Goal: Task Accomplishment & Management: Manage account settings

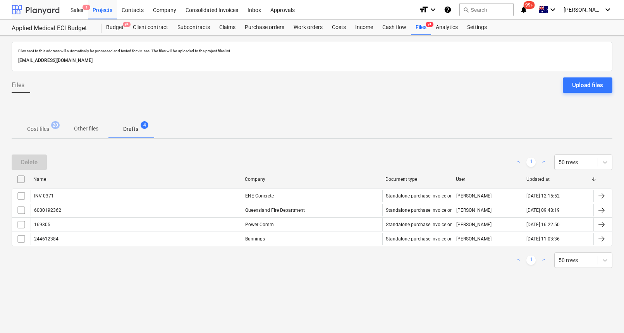
click at [42, 12] on div at bounding box center [36, 9] width 48 height 19
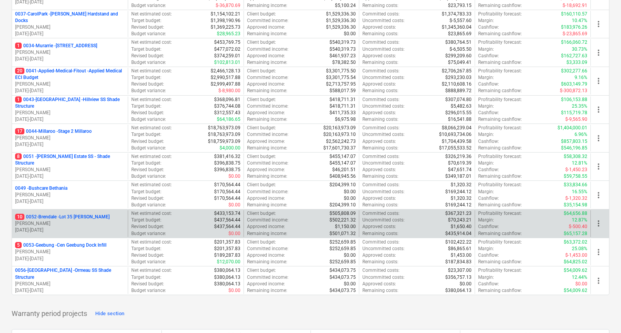
scroll to position [146, 0]
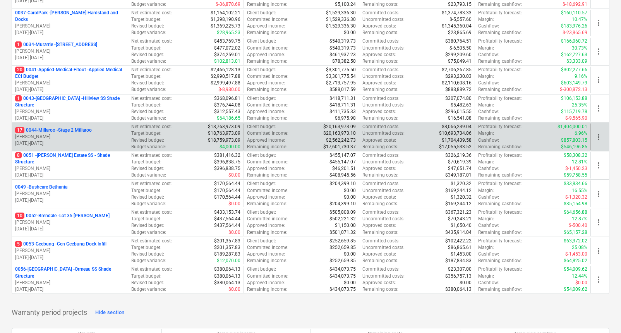
click at [57, 129] on p "17 0044-Millaroo - Stage 2 Millaroo" at bounding box center [53, 130] width 77 height 7
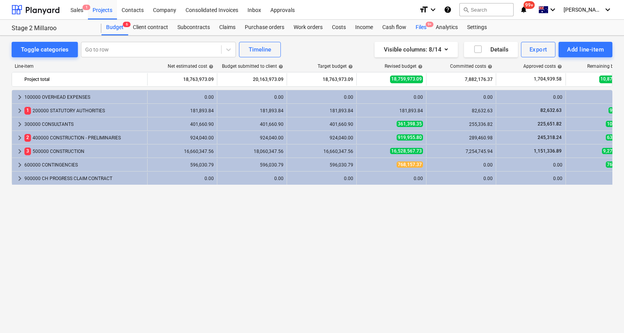
click at [424, 24] on div "Files 9+" at bounding box center [421, 27] width 20 height 15
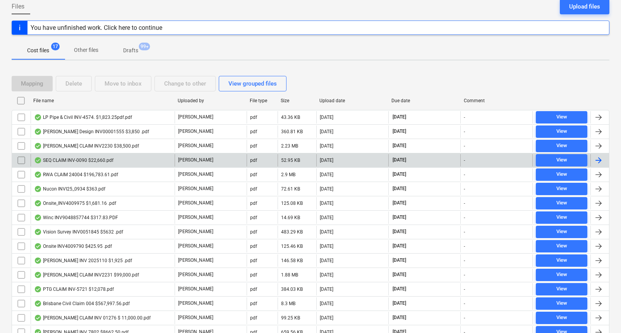
scroll to position [80, 0]
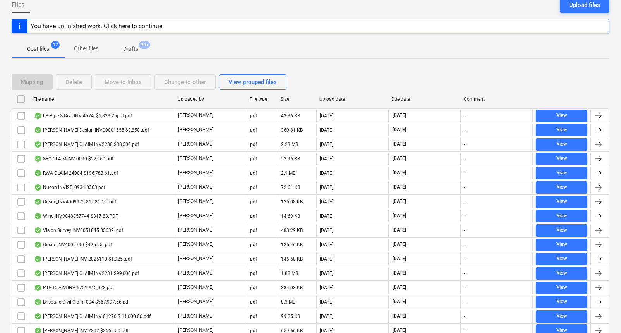
click at [44, 96] on div "File name" at bounding box center [102, 98] width 138 height 5
checkbox input "false"
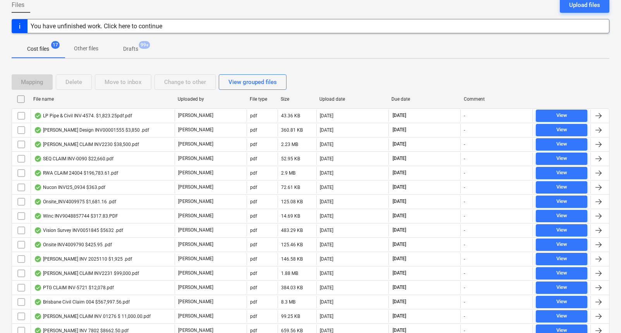
checkbox input "false"
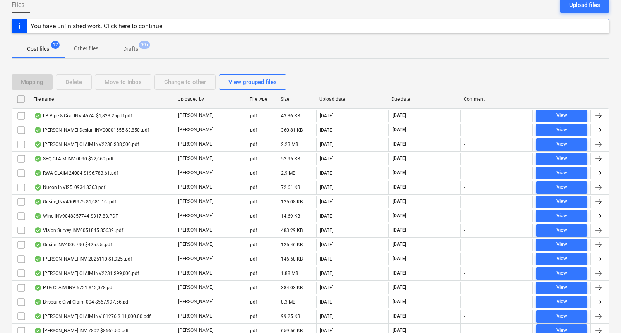
checkbox input "false"
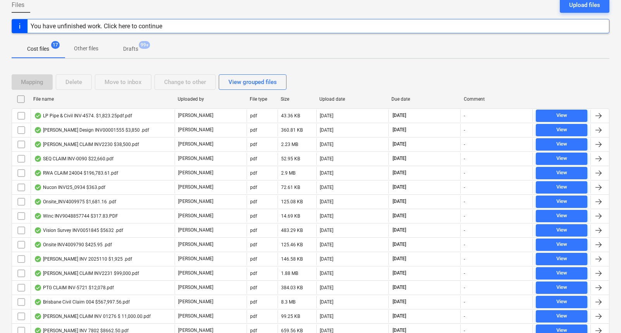
checkbox input "false"
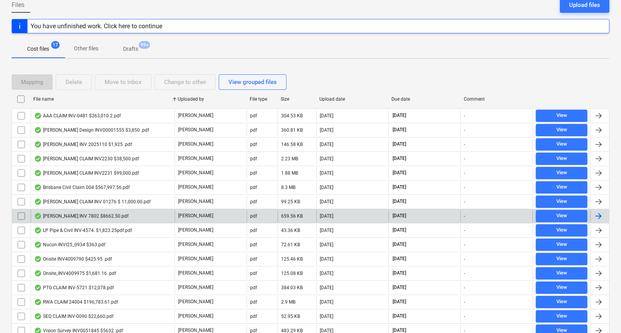
scroll to position [127, 0]
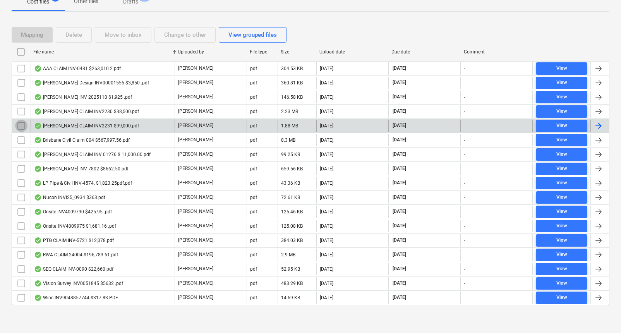
click at [22, 124] on input "checkbox" at bounding box center [21, 126] width 12 height 12
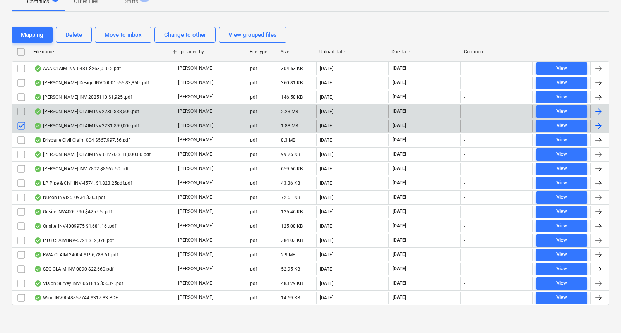
click at [20, 111] on input "checkbox" at bounding box center [21, 111] width 12 height 12
click at [71, 35] on div "Delete" at bounding box center [73, 35] width 17 height 10
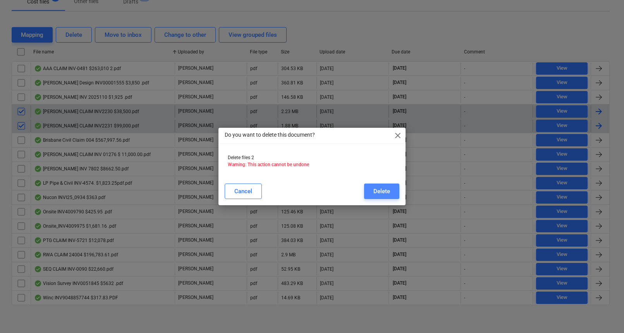
click at [391, 194] on button "Delete" at bounding box center [381, 191] width 35 height 15
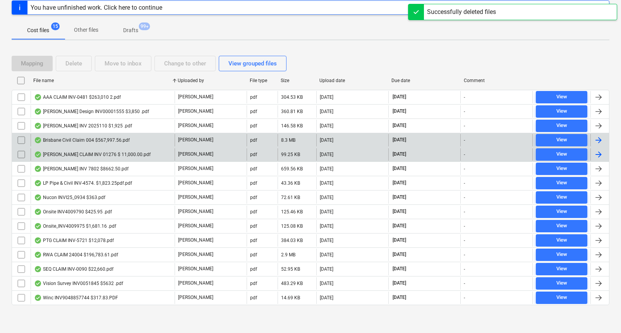
scroll to position [99, 0]
